Goal: Task Accomplishment & Management: Use online tool/utility

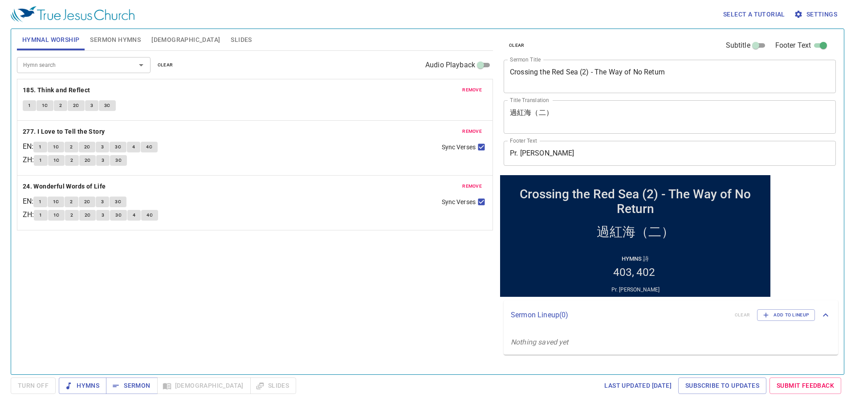
click at [574, 87] on div "Crossing the Red Sea (2) - The Way of No Return x Sermon Title" at bounding box center [670, 76] width 332 height 33
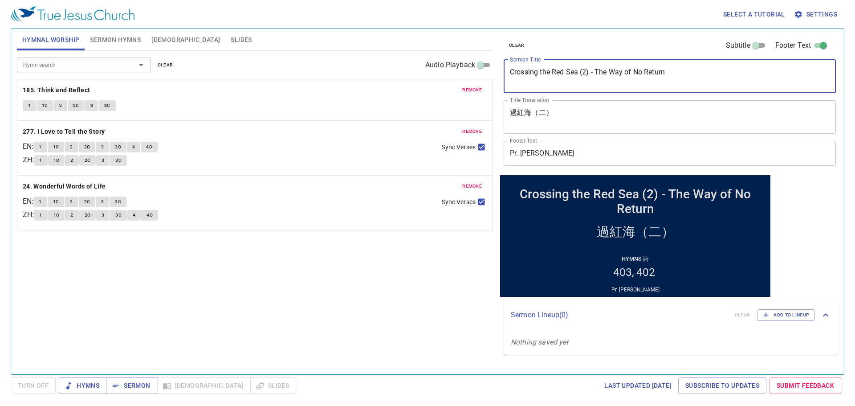
paste textarea "The Pearl Gate"
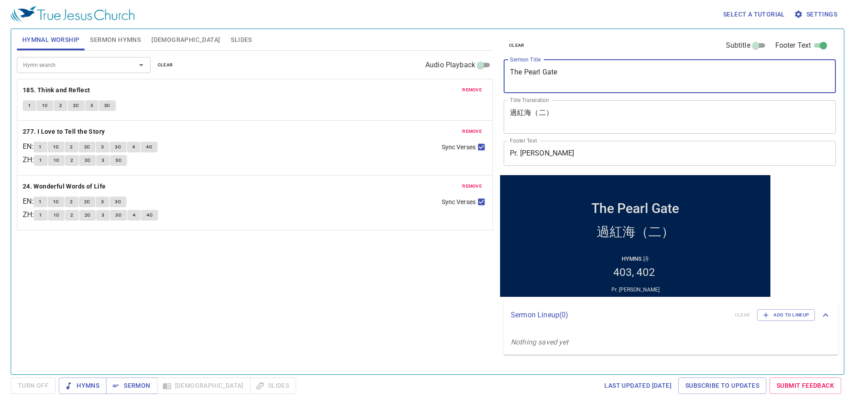
type textarea "The Pearl Gate"
click at [592, 117] on textarea "過紅海（二）" at bounding box center [670, 116] width 320 height 17
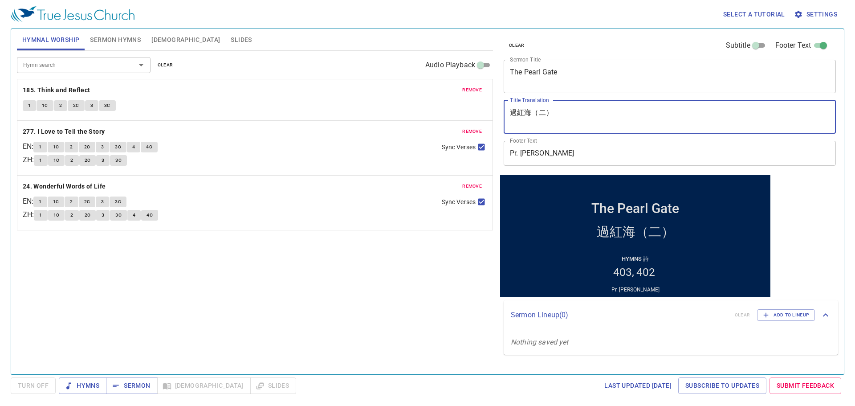
paste textarea "珍珠門"
type textarea "珍珠門"
click at [589, 160] on input "Pr. [PERSON_NAME]" at bounding box center [670, 153] width 332 height 25
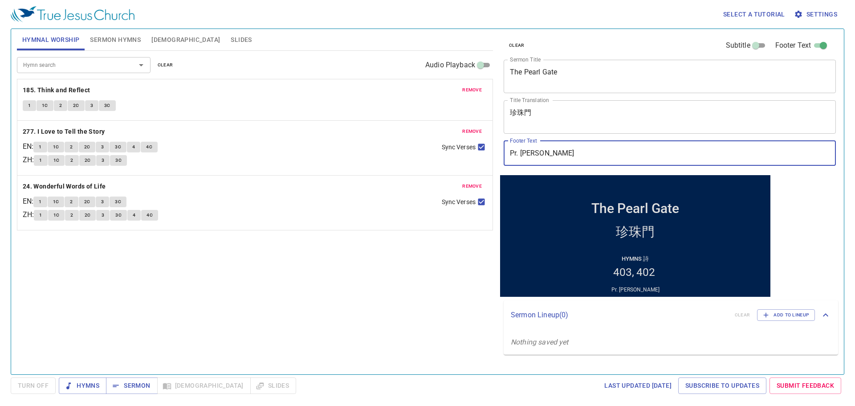
paste input "text"
type input "Pr. [PERSON_NAME]"
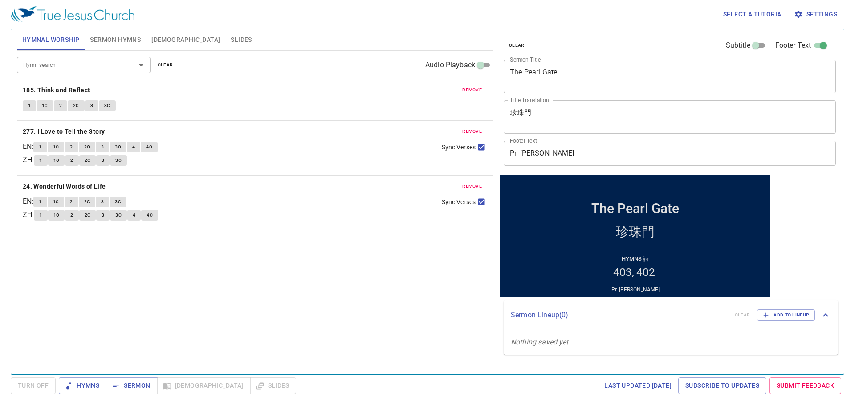
drag, startPoint x: 409, startPoint y: 282, endPoint x: 415, endPoint y: 248, distance: 34.8
click at [409, 281] on div "Hymn search Hymn search clear Audio Playback remove 185. Think and Reflect 1 1C…" at bounding box center [255, 209] width 476 height 316
click at [167, 65] on span "clear" at bounding box center [166, 65] width 16 height 8
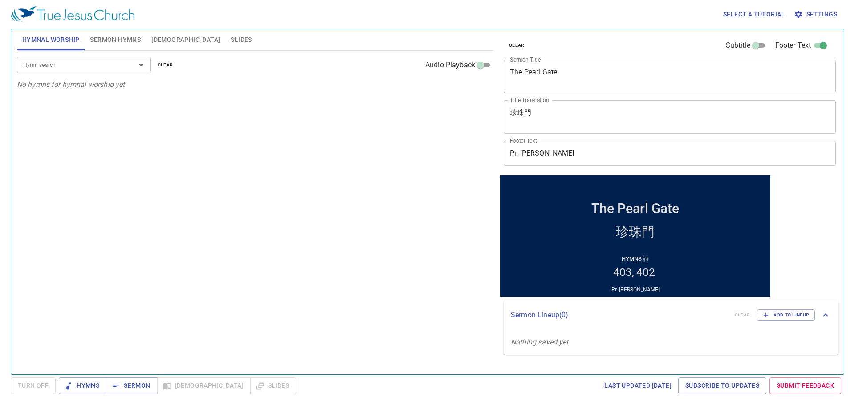
click at [110, 42] on span "Sermon Hymns" at bounding box center [115, 39] width 51 height 11
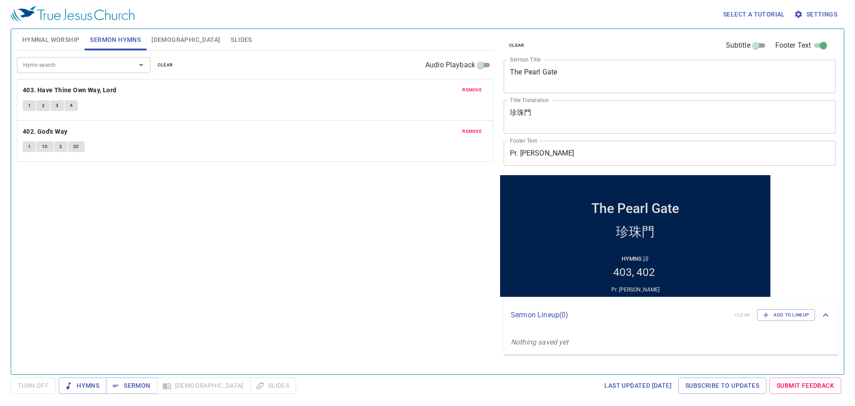
click at [168, 71] on div "Hymn search Hymn search clear Audio Playback" at bounding box center [255, 65] width 476 height 28
click at [170, 66] on span "clear" at bounding box center [166, 65] width 16 height 8
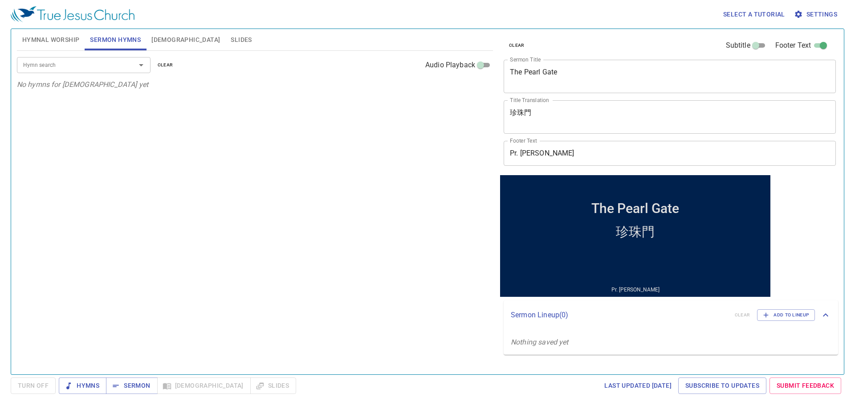
click at [45, 31] on button "Hymnal Worship" at bounding box center [51, 39] width 68 height 21
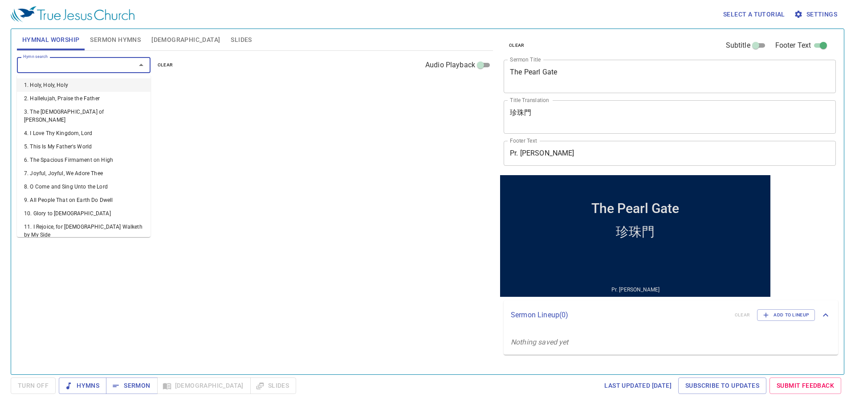
click at [45, 60] on input "Hymn search" at bounding box center [71, 65] width 102 height 10
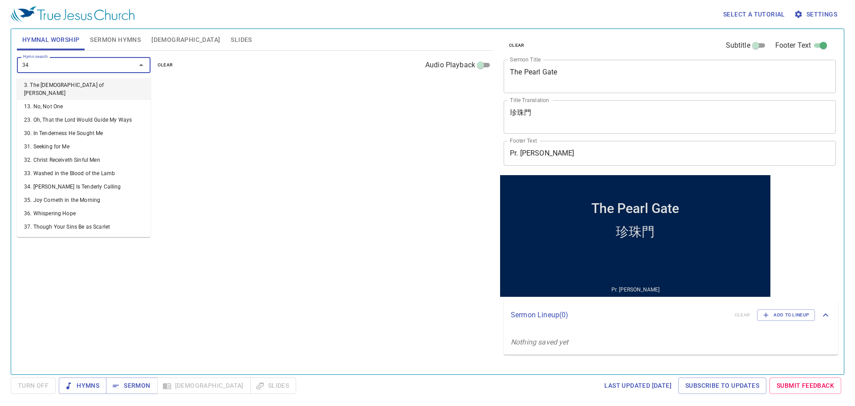
type input "343"
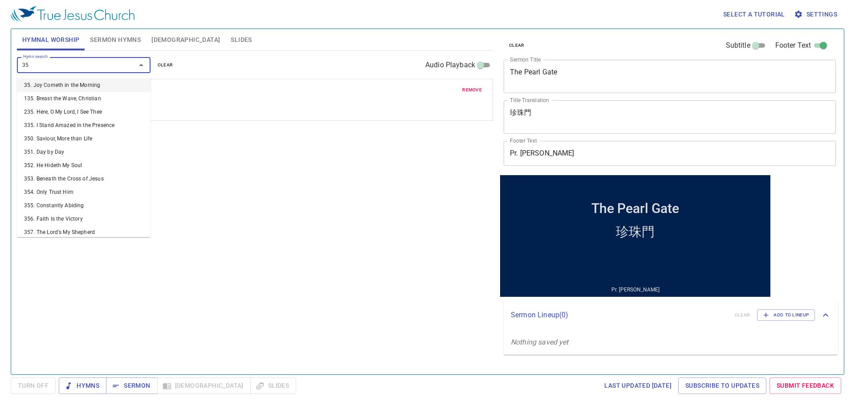
type input "351"
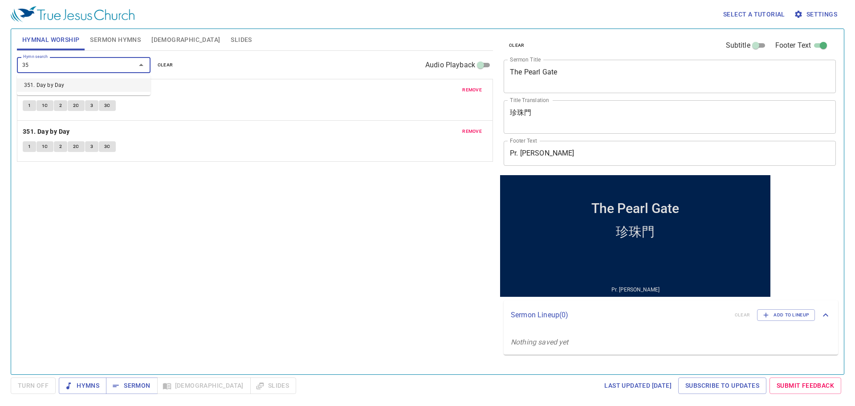
type input "352"
click at [126, 39] on span "Sermon Hymns" at bounding box center [115, 39] width 51 height 11
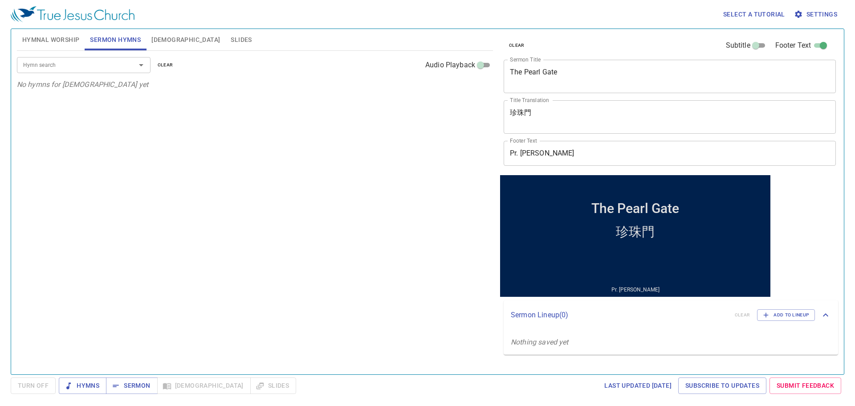
click at [84, 63] on input "Hymn search" at bounding box center [71, 65] width 102 height 10
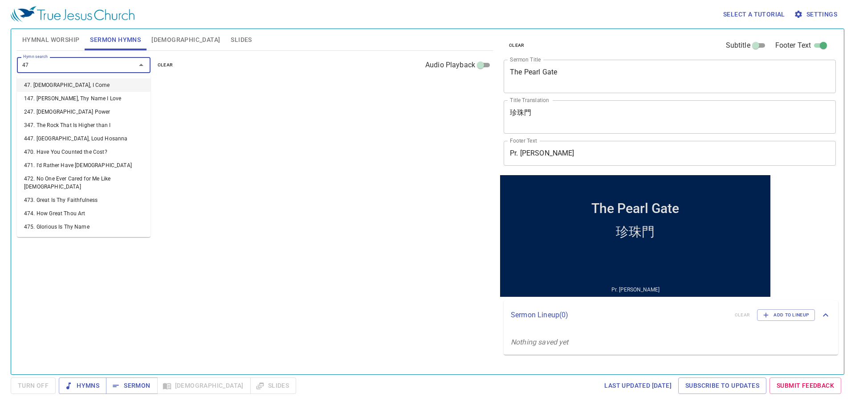
type input "470"
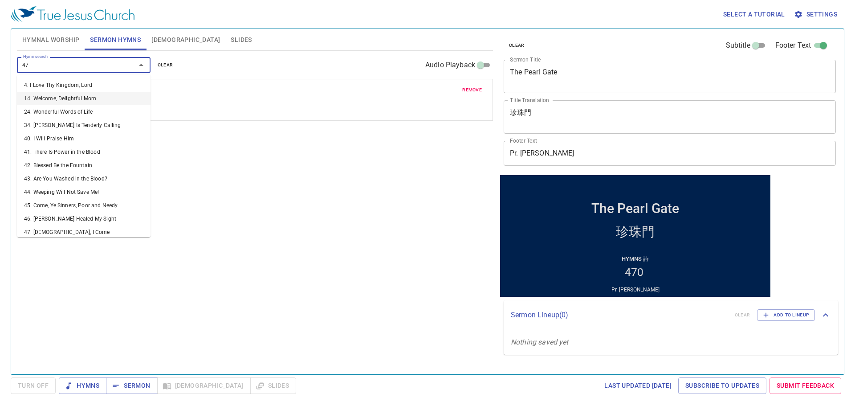
type input "478"
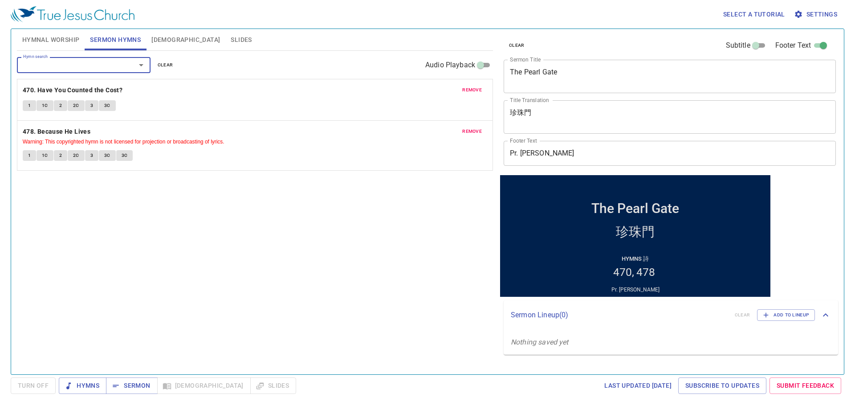
click at [396, 228] on div "Hymn search Hymn search clear Audio Playback remove 470. Have You Counted the C…" at bounding box center [255, 209] width 476 height 316
click at [159, 41] on span "[DEMOGRAPHIC_DATA]" at bounding box center [185, 39] width 69 height 11
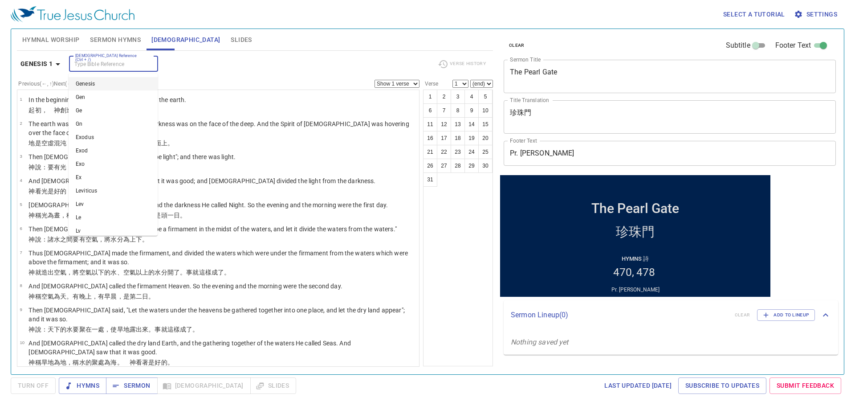
click at [94, 69] on input "[DEMOGRAPHIC_DATA] Reference (Ctrl + /)" at bounding box center [106, 64] width 69 height 10
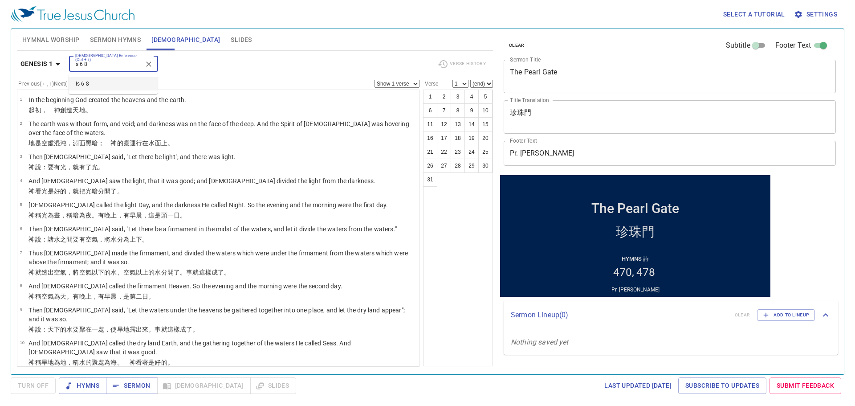
type input "is 6 8"
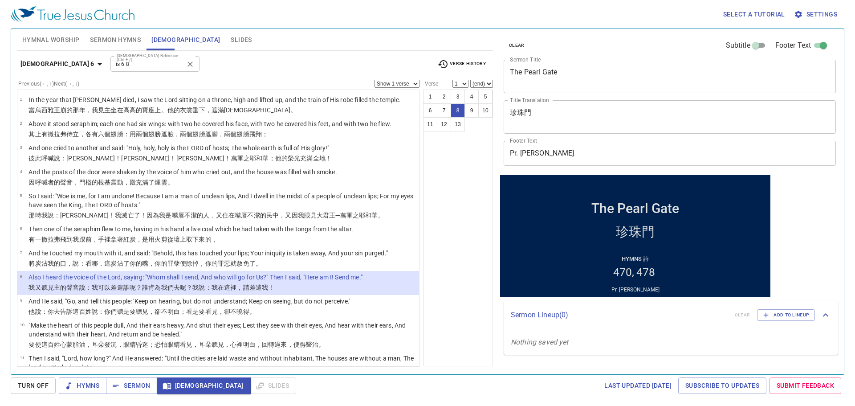
select select "8"
click at [113, 33] on button "Sermon Hymns" at bounding box center [115, 39] width 61 height 21
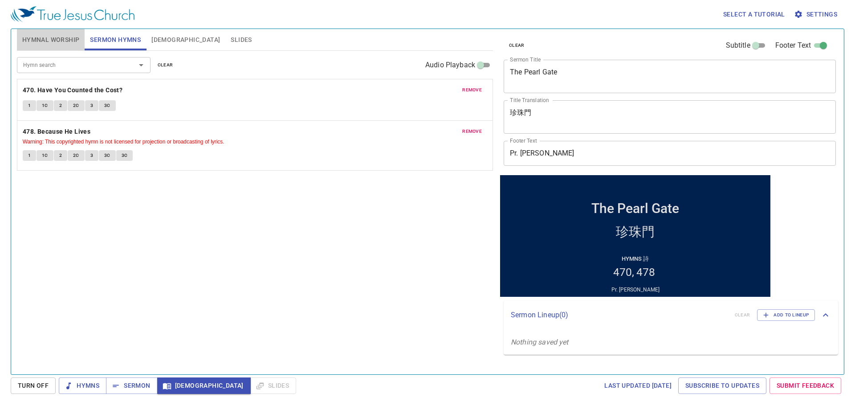
click at [60, 33] on button "Hymnal Worship" at bounding box center [51, 39] width 68 height 21
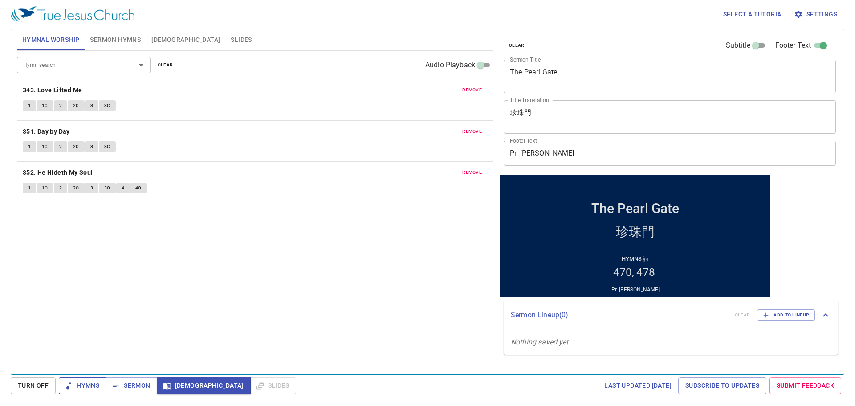
click at [90, 380] on span "Hymns" at bounding box center [82, 385] width 33 height 11
click at [69, 90] on b "343. Love Lifted Me" at bounding box center [53, 90] width 60 height 11
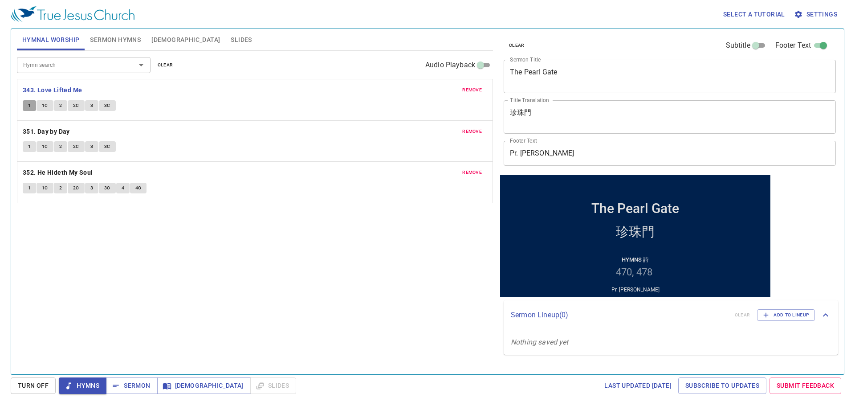
click at [32, 103] on button "1" at bounding box center [29, 105] width 13 height 11
click at [53, 128] on b "351. Day by Day" at bounding box center [46, 131] width 47 height 11
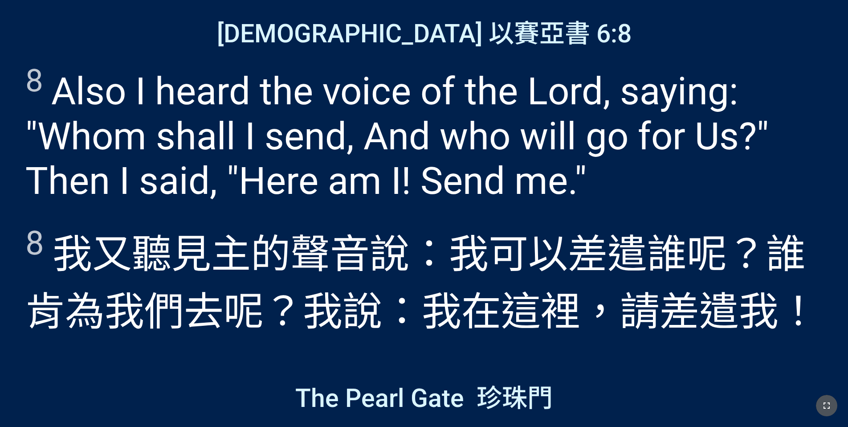
click at [827, 396] on button "button" at bounding box center [826, 405] width 21 height 21
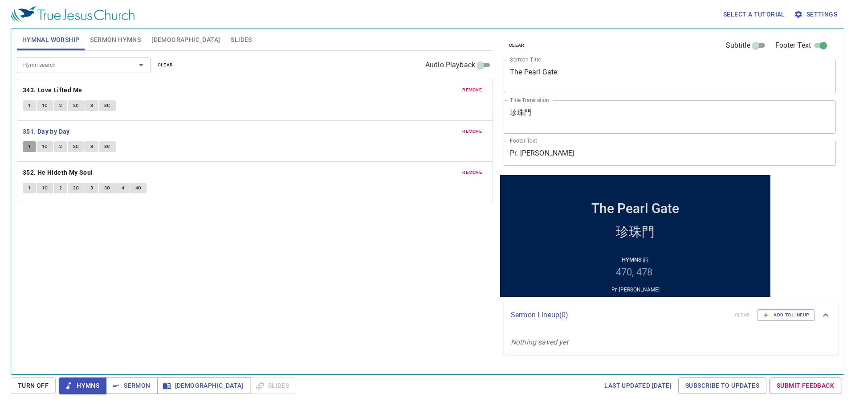
click at [33, 147] on button "1" at bounding box center [29, 146] width 13 height 11
click at [97, 383] on span "Hymns" at bounding box center [82, 385] width 33 height 11
click at [130, 388] on span "Sermon" at bounding box center [131, 385] width 37 height 11
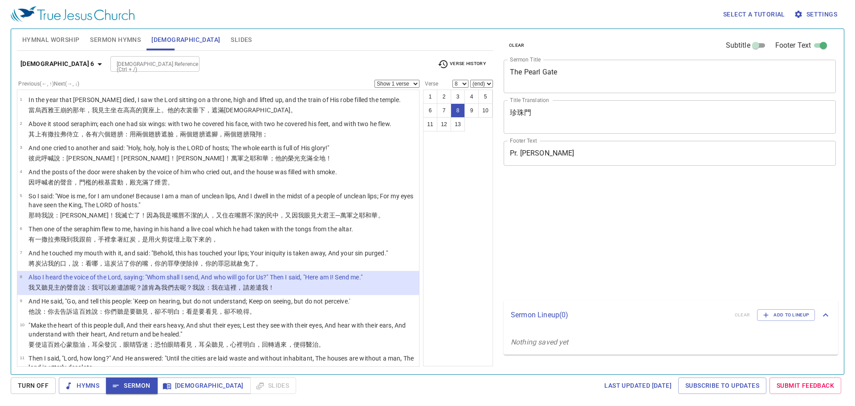
select select "8"
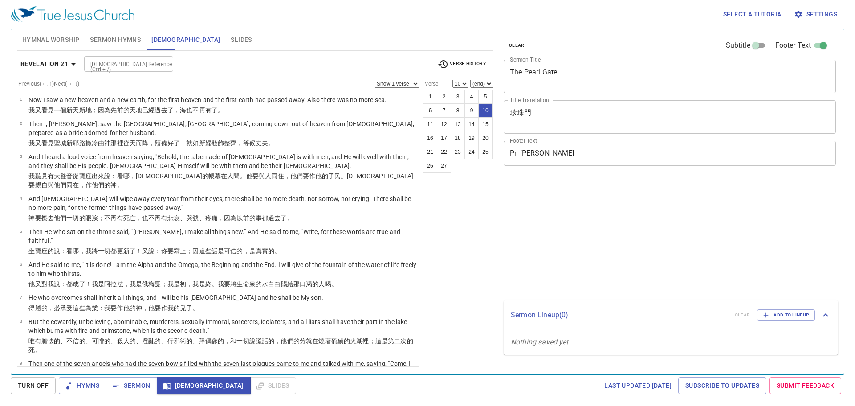
select select "10"
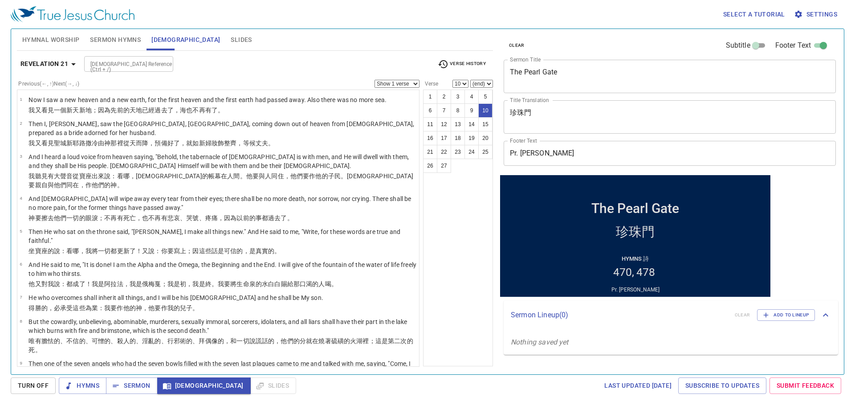
scroll to position [152, 0]
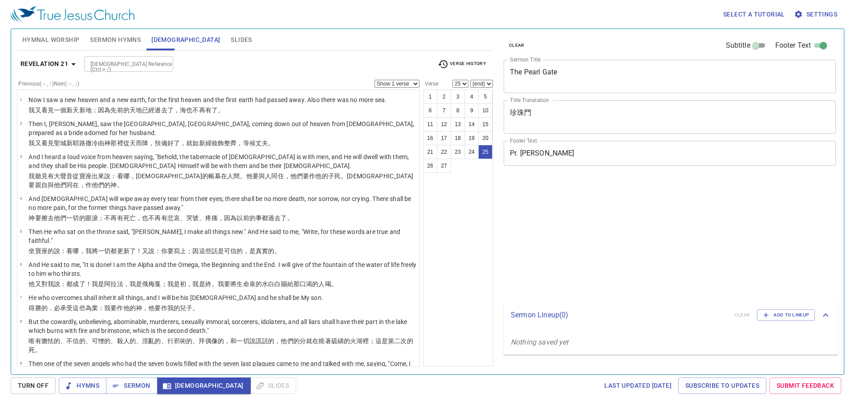
select select "25"
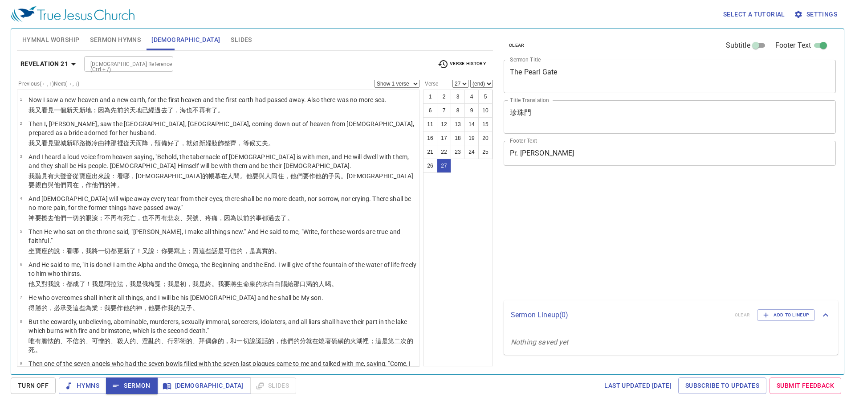
select select "27"
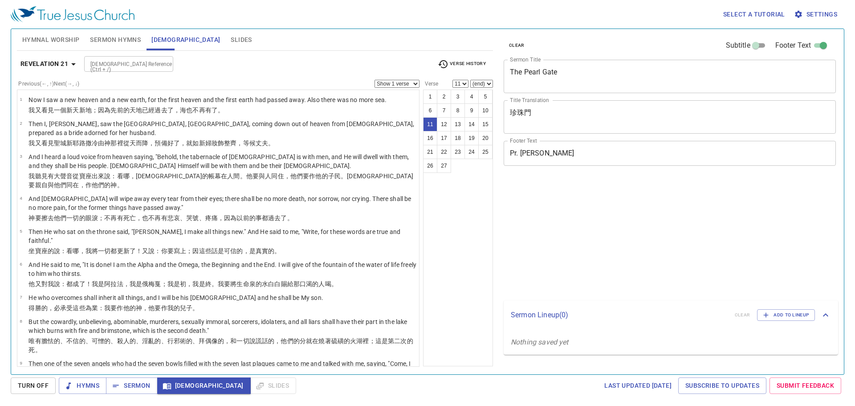
select select "11"
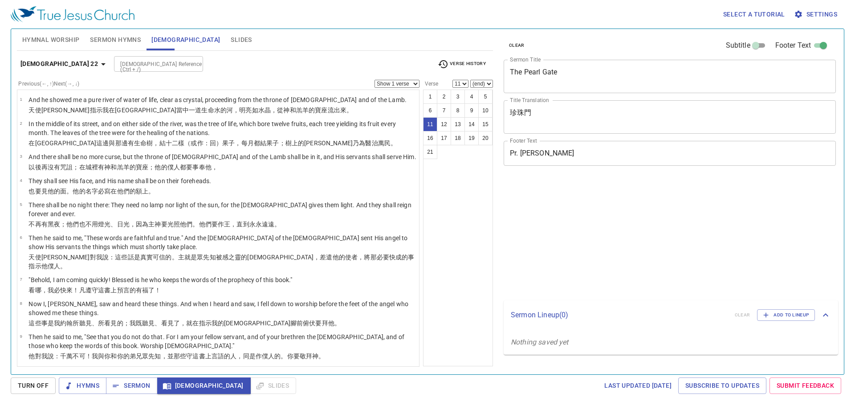
select select "11"
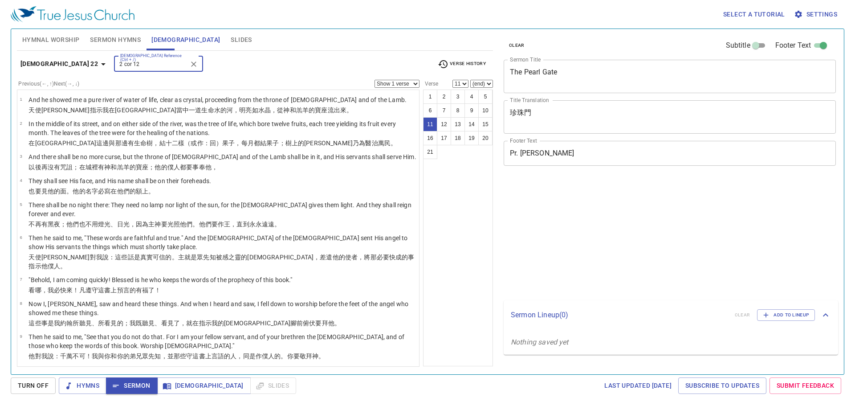
select select "11"
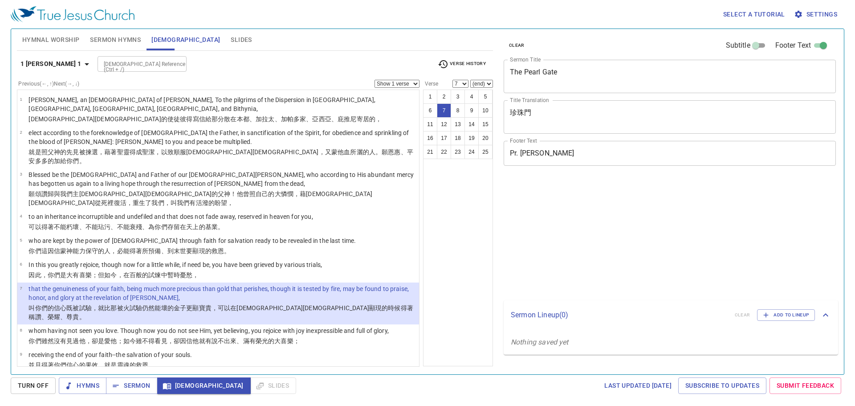
select select "7"
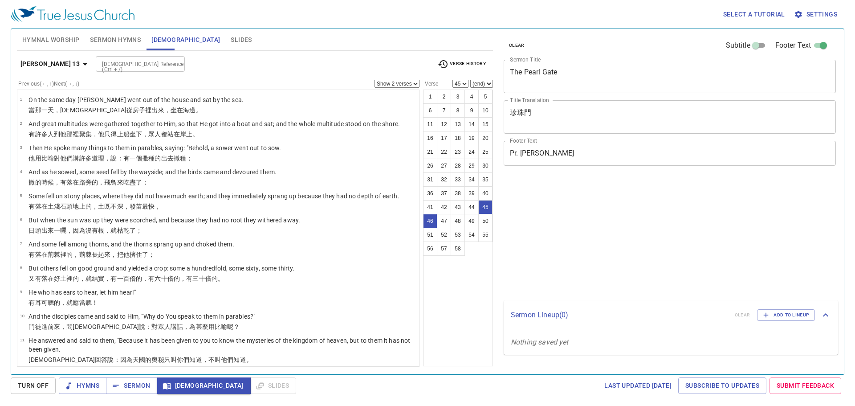
select select "2"
select select "45"
